Goal: Task Accomplishment & Management: Complete application form

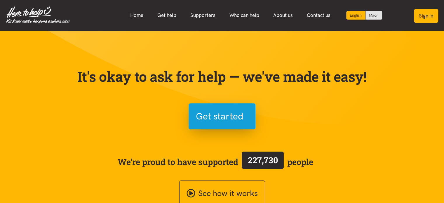
click at [429, 17] on button "Sign in" at bounding box center [426, 16] width 24 height 14
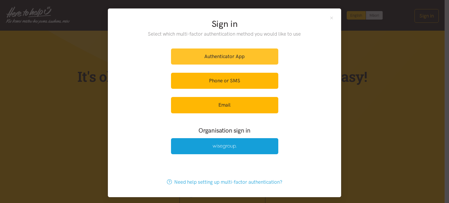
click at [226, 56] on link "Authenticator App" at bounding box center [224, 57] width 107 height 16
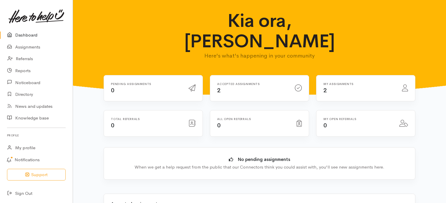
click at [219, 87] on span "2" at bounding box center [219, 90] width 4 height 7
click at [24, 45] on link "Assignments" at bounding box center [36, 47] width 73 height 12
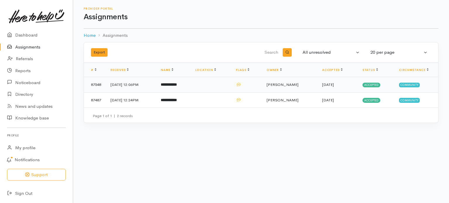
click at [177, 84] on b "**********" at bounding box center [169, 85] width 16 height 4
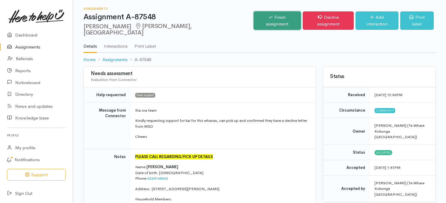
click at [275, 15] on link "Finish assignment" at bounding box center [277, 20] width 47 height 18
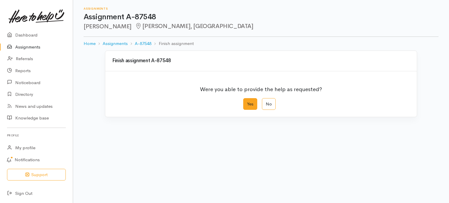
click at [250, 105] on label "Yes" at bounding box center [250, 104] width 14 height 12
click at [247, 102] on input "Yes" at bounding box center [245, 100] width 4 height 4
radio input "true"
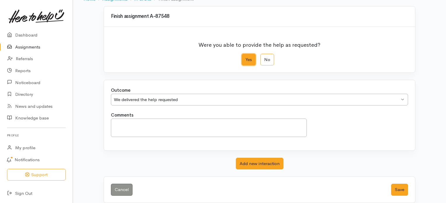
scroll to position [50, 0]
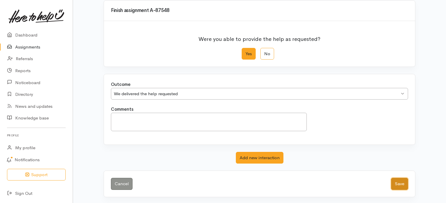
click at [398, 181] on button "Save" at bounding box center [400, 184] width 17 height 12
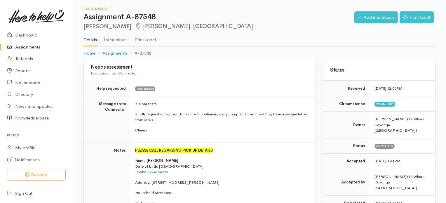
click at [29, 47] on link "Assignments" at bounding box center [36, 47] width 73 height 12
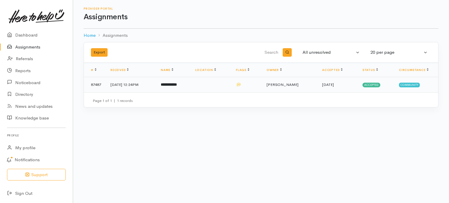
click at [177, 83] on b "**********" at bounding box center [169, 85] width 16 height 4
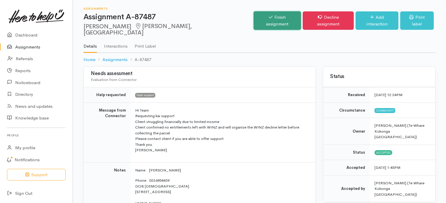
click at [273, 16] on link "Finish assignment" at bounding box center [277, 20] width 47 height 18
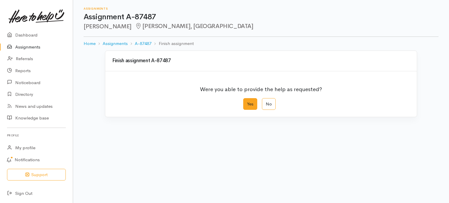
click at [250, 103] on label "Yes" at bounding box center [250, 104] width 14 height 12
click at [247, 102] on input "Yes" at bounding box center [245, 100] width 4 height 4
radio input "true"
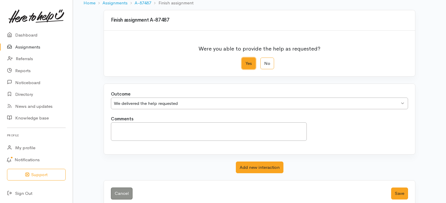
scroll to position [50, 0]
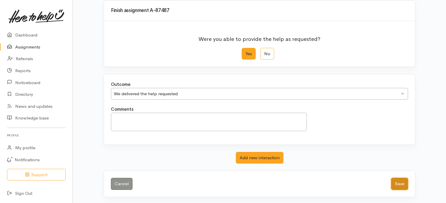
click at [398, 183] on button "Save" at bounding box center [400, 184] width 17 height 12
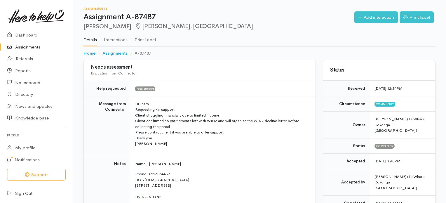
click at [33, 46] on link "Assignments" at bounding box center [36, 47] width 73 height 12
